Goal: Task Accomplishment & Management: Use online tool/utility

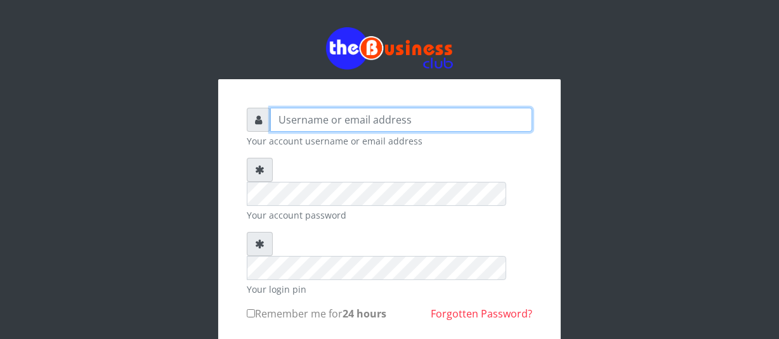
click at [296, 124] on input "text" at bounding box center [401, 120] width 262 height 24
type input "jossy"
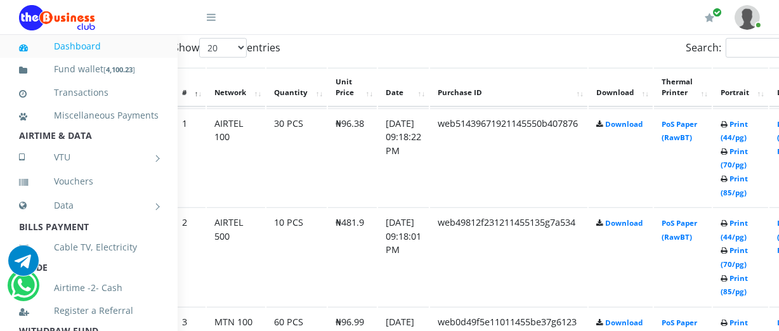
scroll to position [691, 46]
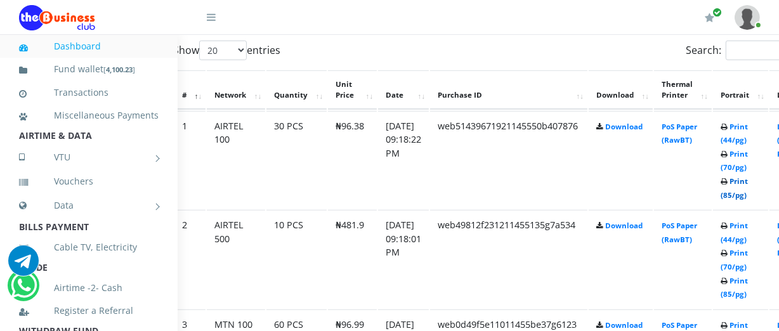
click at [747, 191] on link "Print (85/pg)" at bounding box center [733, 187] width 27 height 23
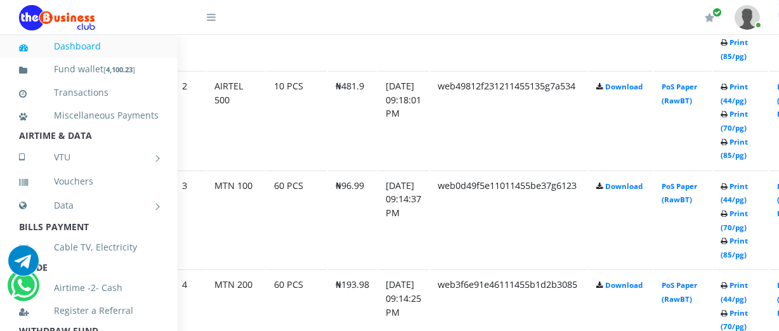
scroll to position [806, 46]
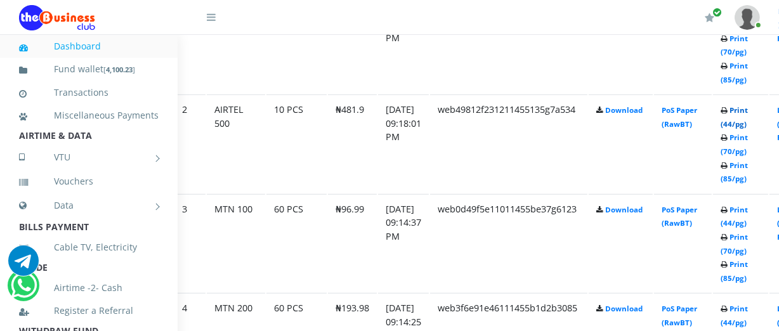
click at [747, 124] on link "Print (44/pg)" at bounding box center [733, 116] width 27 height 23
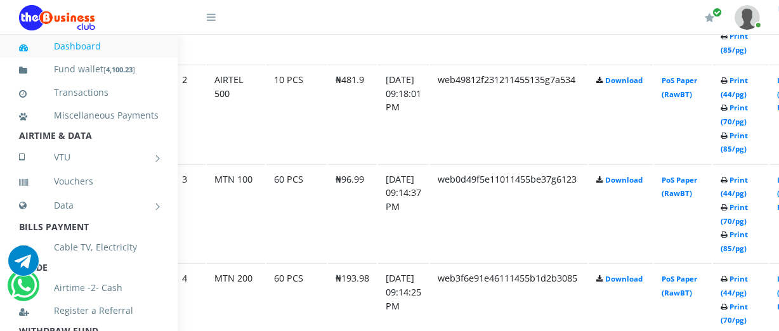
scroll to position [859, 46]
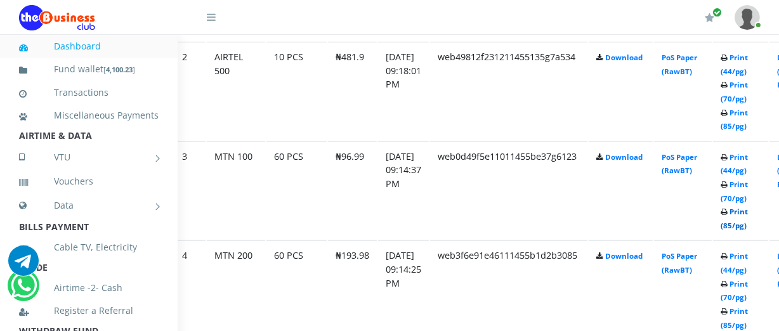
click at [747, 224] on link "Print (85/pg)" at bounding box center [733, 218] width 27 height 23
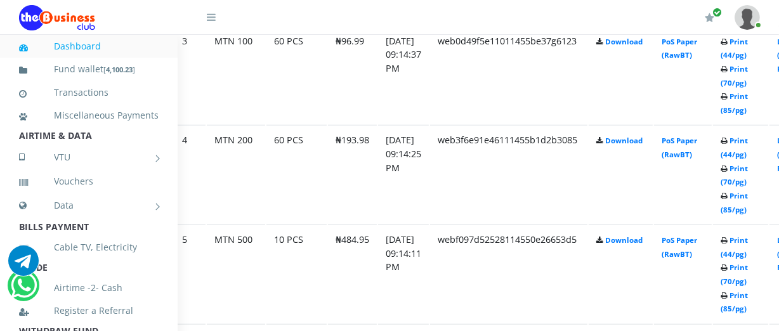
scroll to position [997, 46]
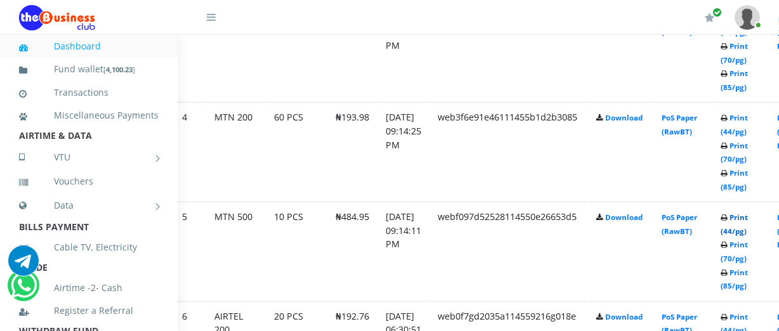
click at [747, 230] on link "Print (44/pg)" at bounding box center [733, 223] width 27 height 23
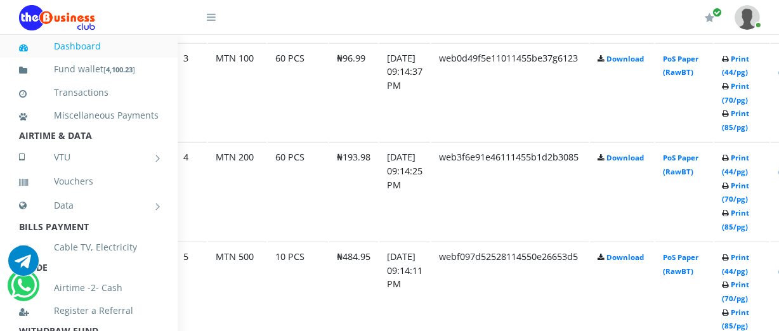
scroll to position [957, 46]
click at [747, 199] on link "Print (70/pg)" at bounding box center [733, 192] width 27 height 23
